Goal: Find contact information: Find contact information

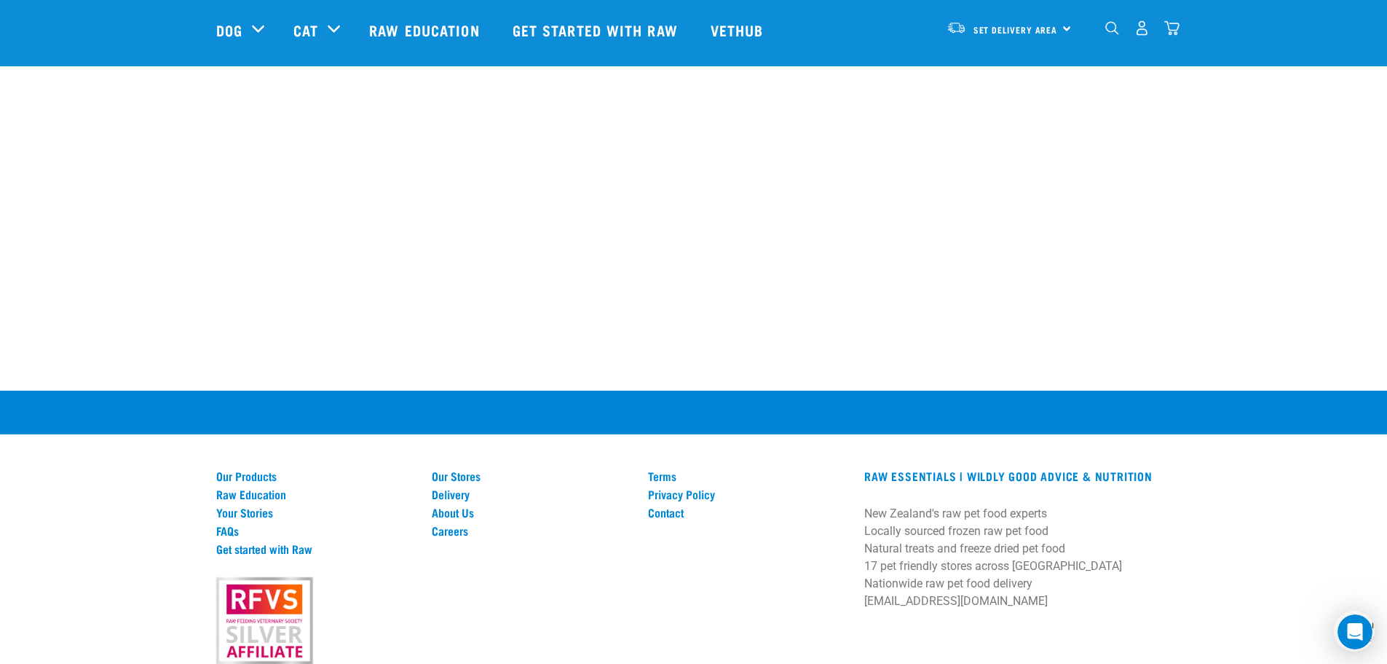
scroll to position [870, 0]
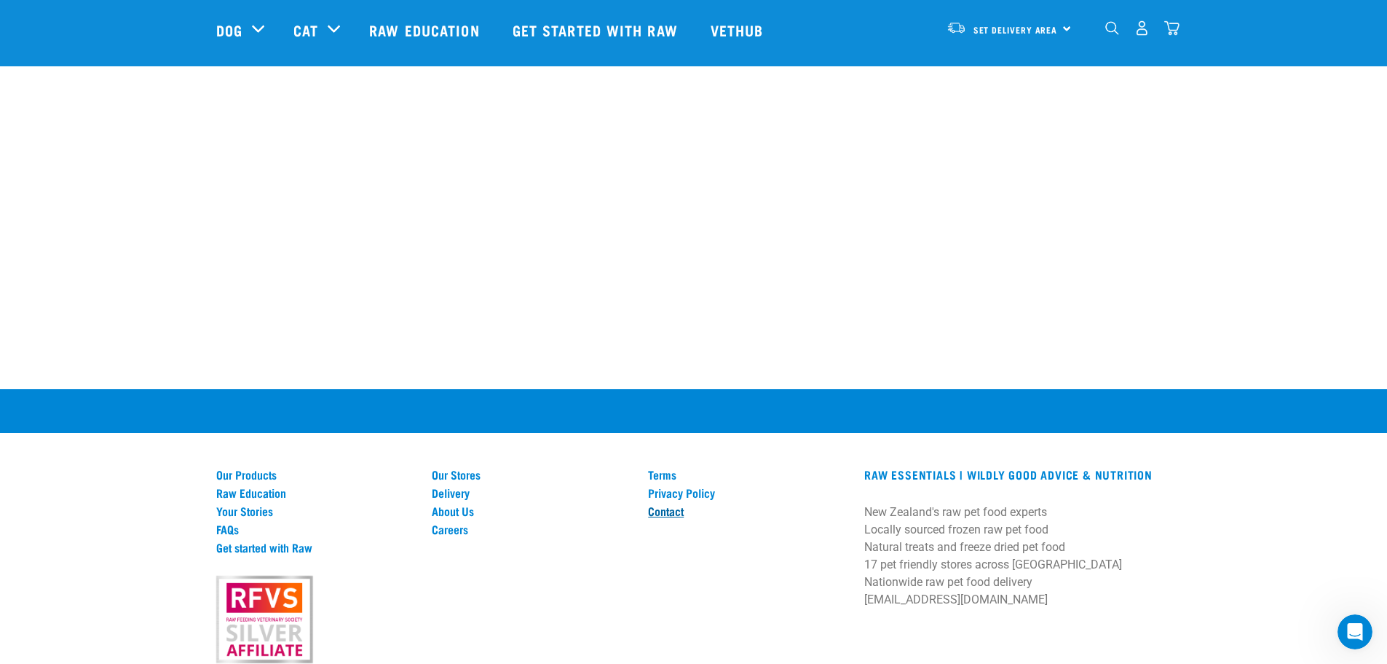
click at [664, 517] on link "Contact" at bounding box center [747, 510] width 199 height 13
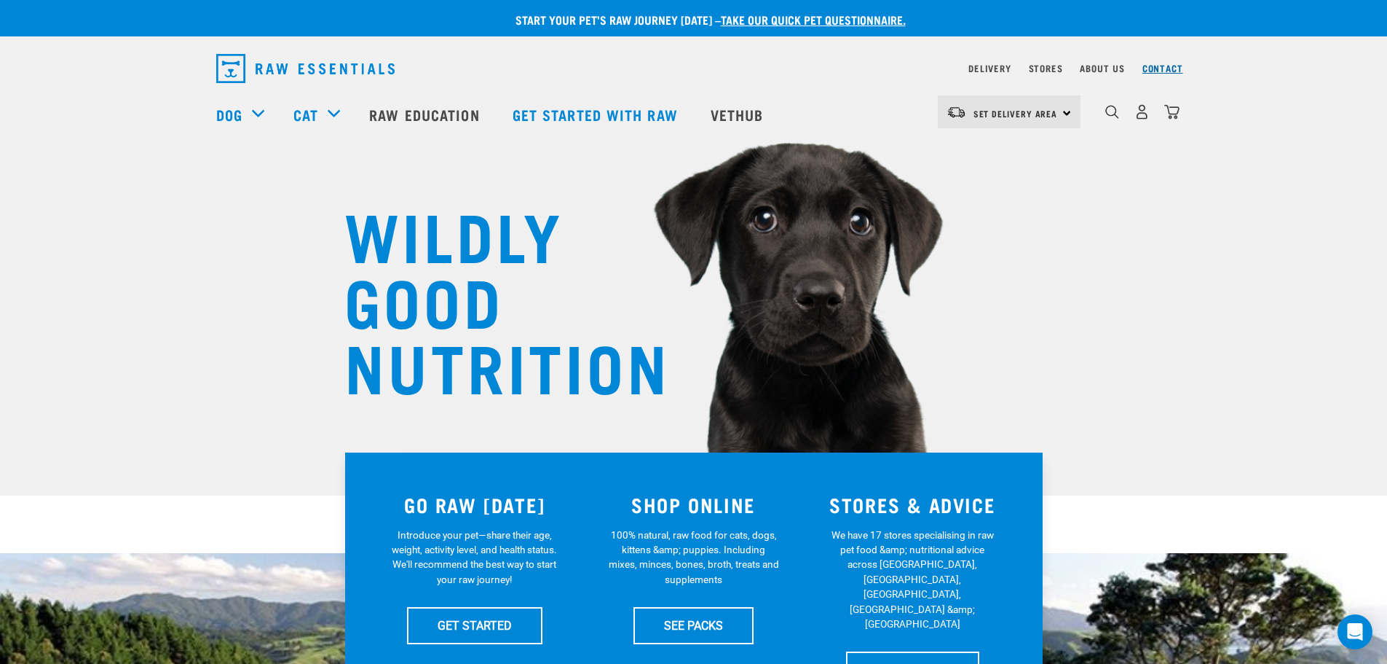
click at [1168, 70] on link "Contact" at bounding box center [1163, 68] width 41 height 5
